Goal: Task Accomplishment & Management: Use online tool/utility

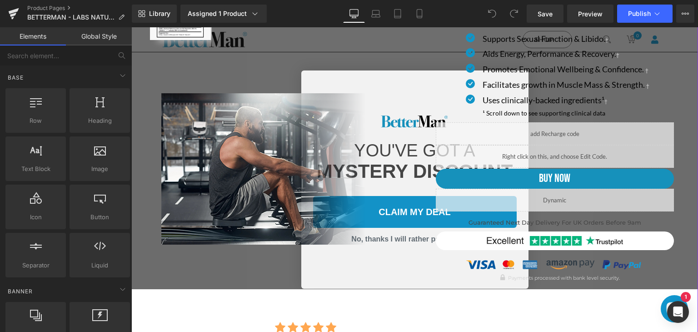
scroll to position [182, 0]
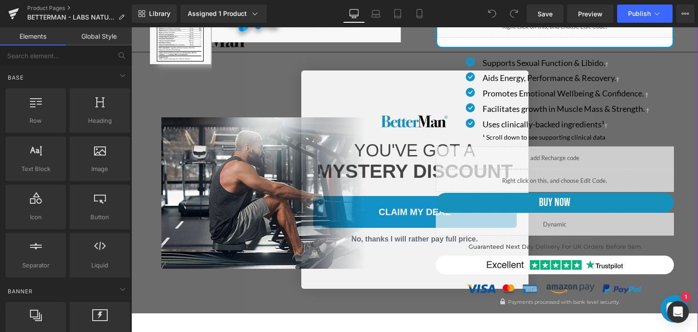
click at [389, 240] on div at bounding box center [275, 188] width 252 height 160
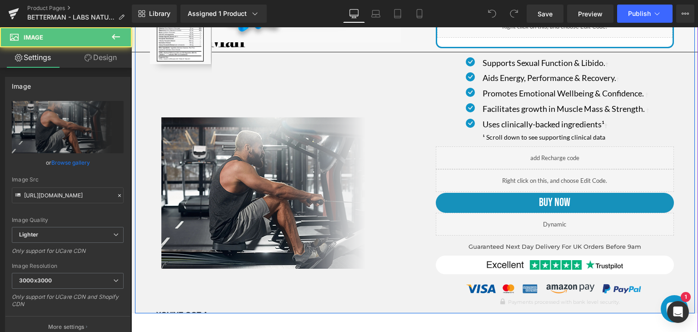
scroll to position [182, 0]
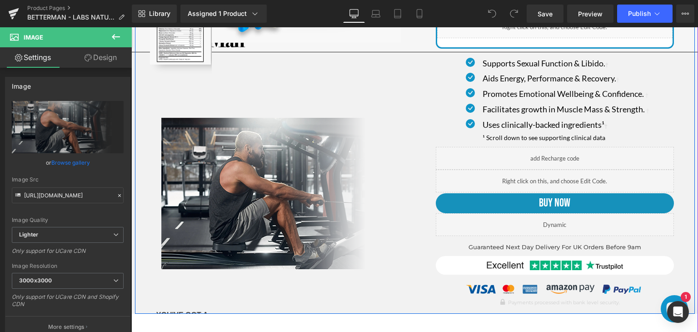
click at [405, 243] on div "(P) Image List Sale Off (P) Image" at bounding box center [275, 61] width 280 height 415
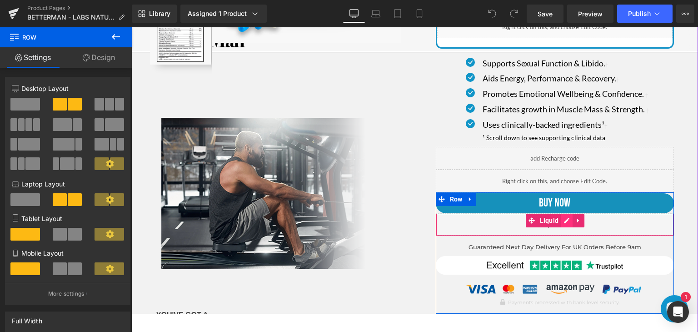
click at [565, 221] on icon at bounding box center [566, 220] width 6 height 7
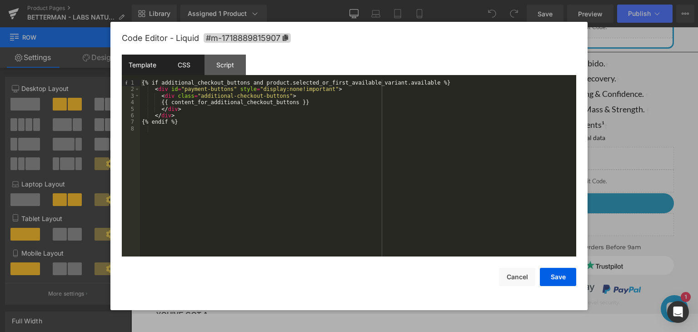
click at [183, 68] on div "CSS" at bounding box center [183, 65] width 41 height 20
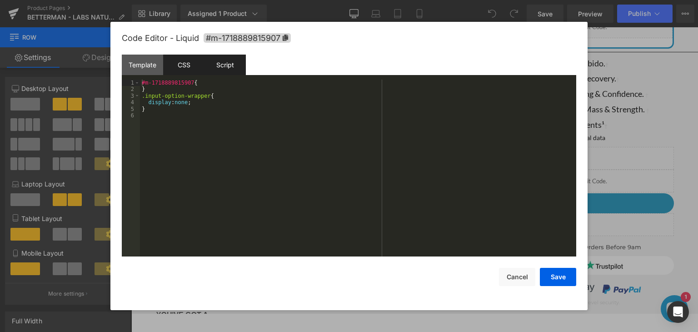
click at [229, 67] on div "Script" at bounding box center [224, 65] width 41 height 20
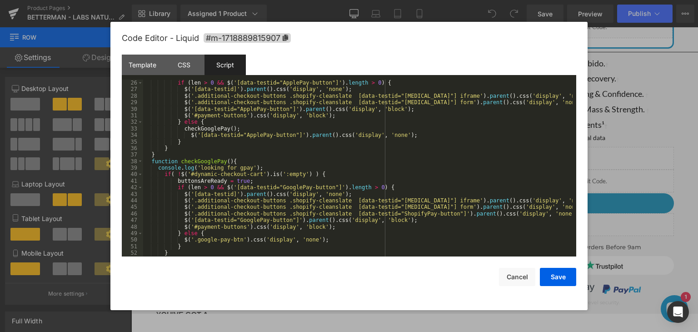
scroll to position [189, 0]
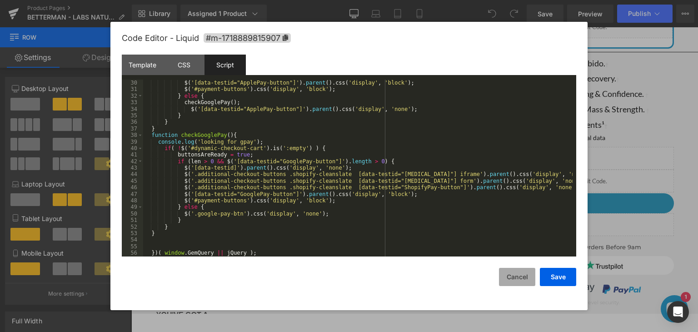
click at [517, 277] on button "Cancel" at bounding box center [517, 277] width 36 height 18
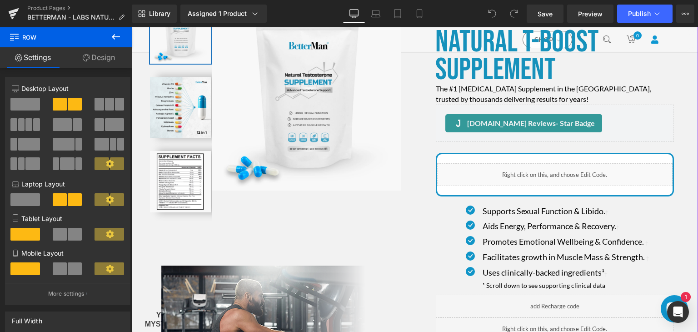
scroll to position [0, 0]
